Goal: Go to known website: Access a specific website the user already knows

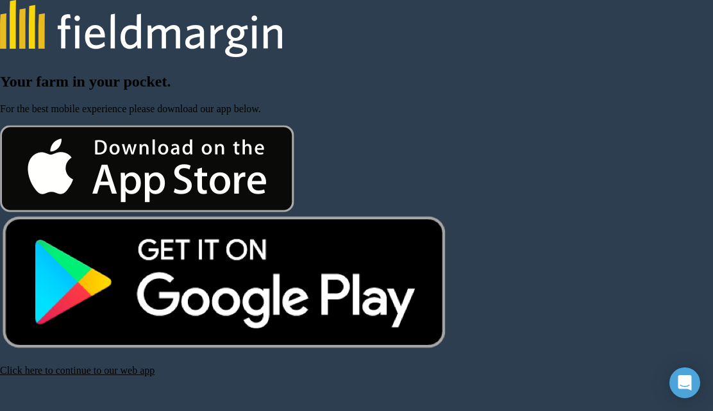
click at [20, 376] on link "Click here to continue to our web app" at bounding box center [77, 370] width 155 height 11
click at [142, 375] on link "Click here to continue to our web app" at bounding box center [77, 370] width 155 height 11
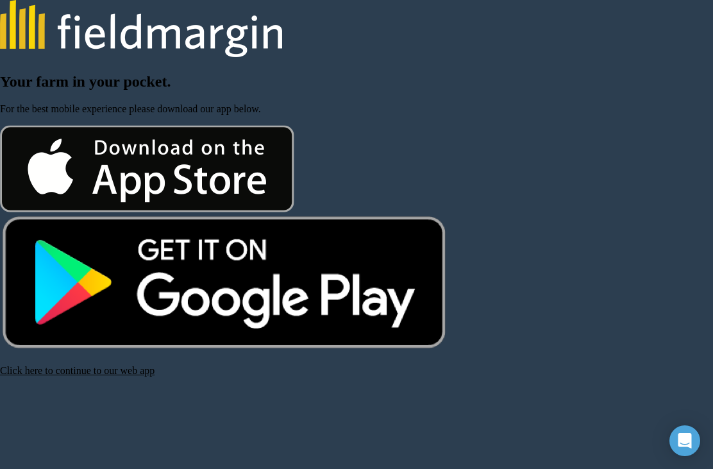
click at [94, 376] on link "Click here to continue to our web app" at bounding box center [77, 370] width 155 height 11
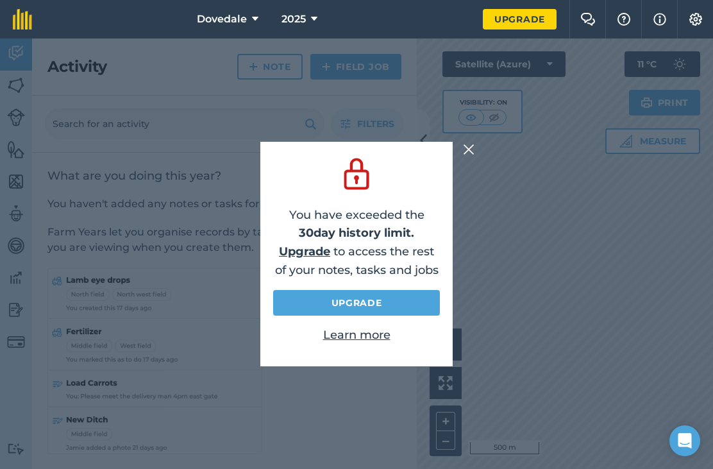
click at [471, 157] on img at bounding box center [469, 149] width 12 height 15
